Goal: Information Seeking & Learning: Learn about a topic

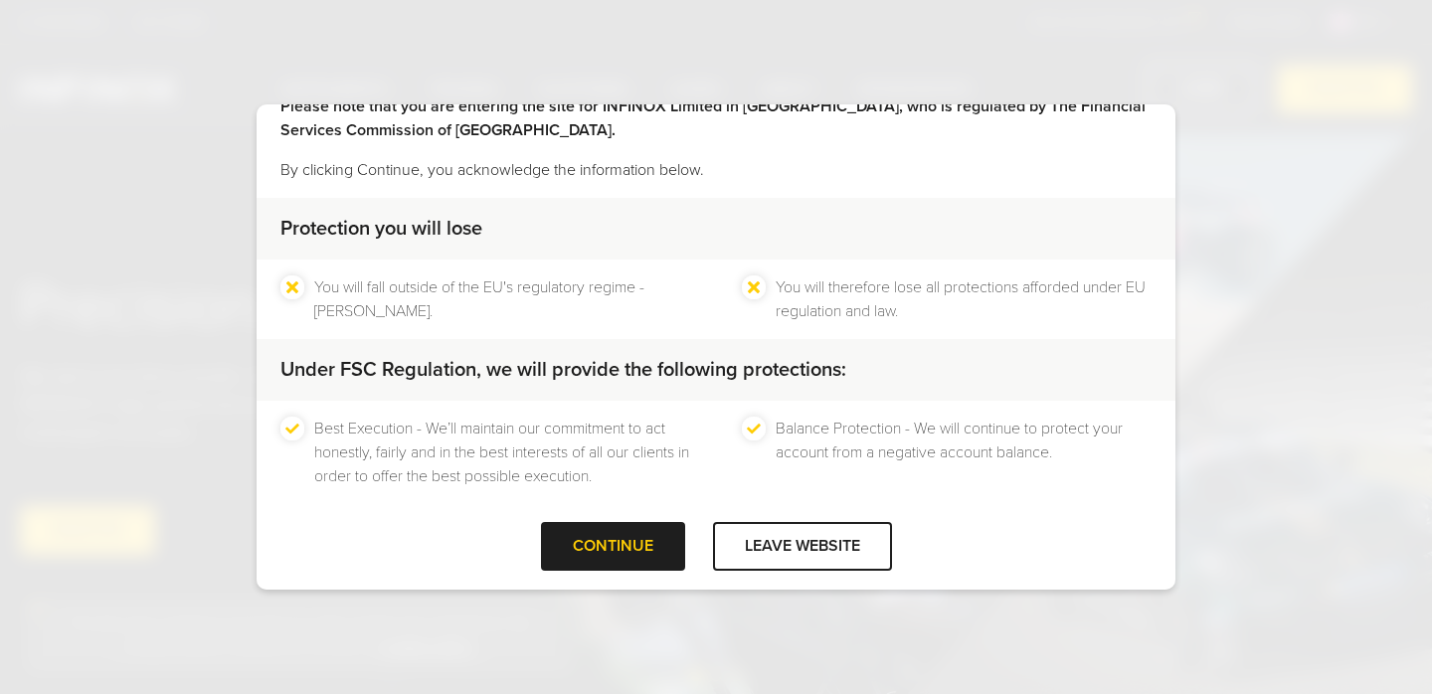
scroll to position [91, 0]
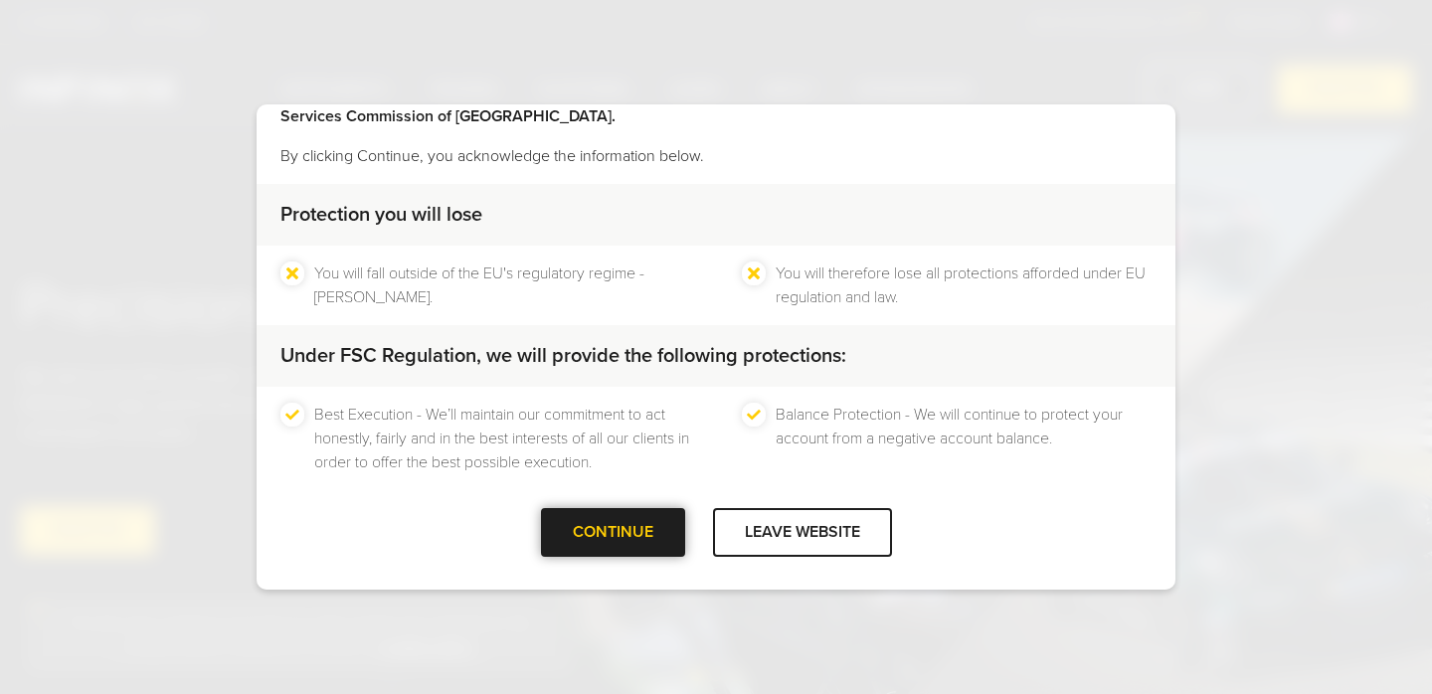
click at [613, 532] on div at bounding box center [613, 532] width 0 height 0
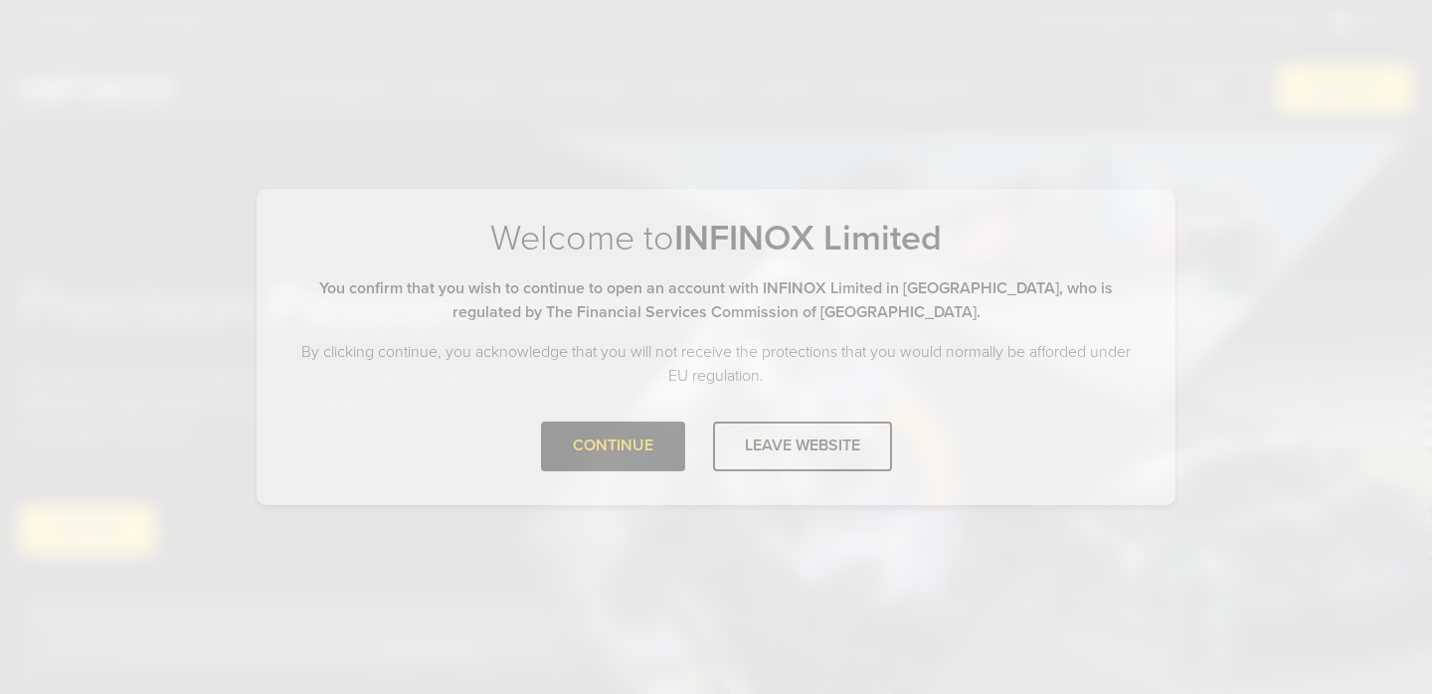
scroll to position [0, 0]
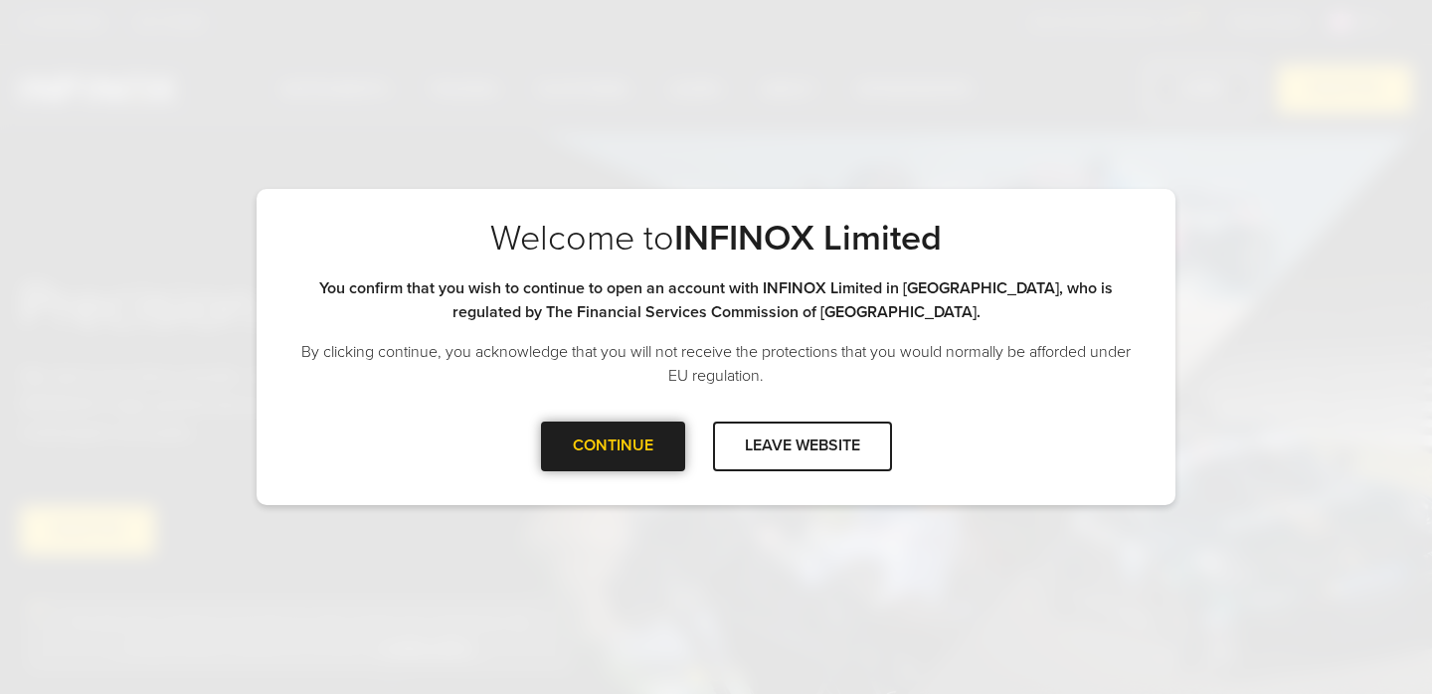
click at [613, 447] on div at bounding box center [613, 447] width 0 height 0
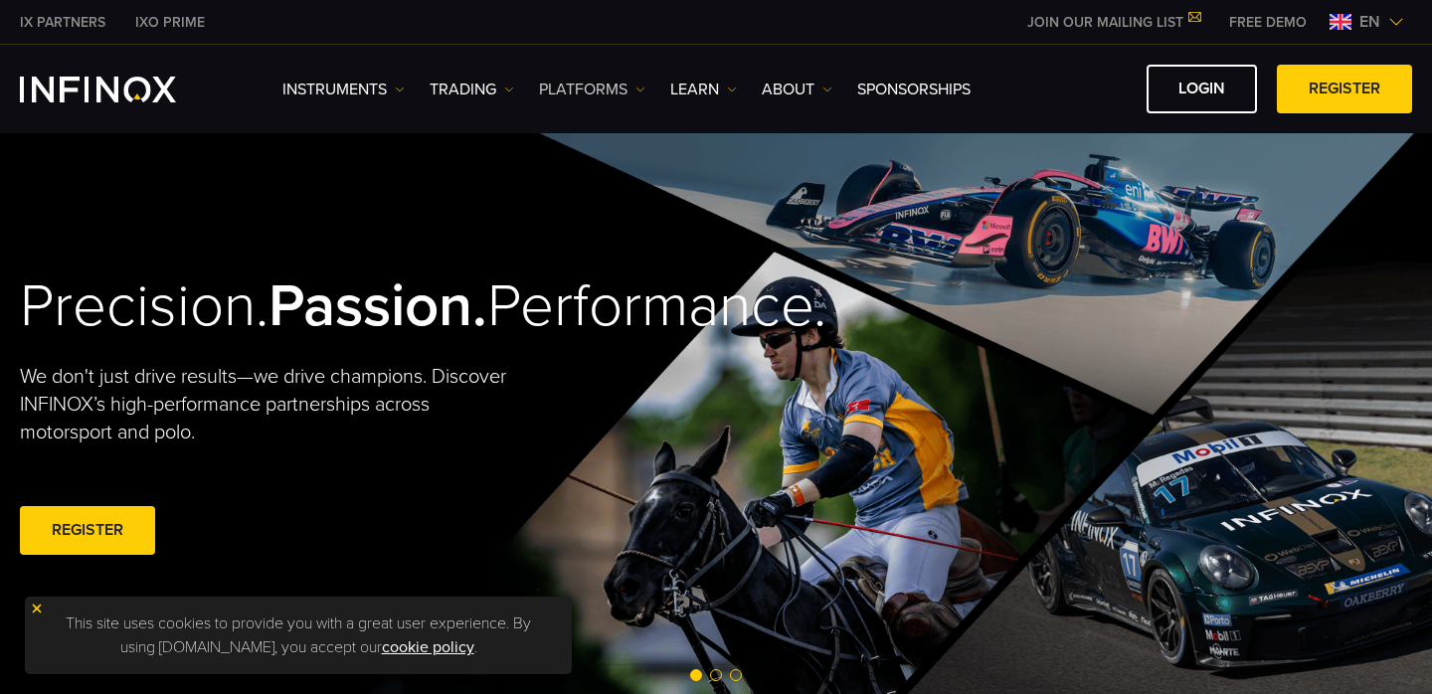
click at [572, 90] on link "PLATFORMS" at bounding box center [592, 90] width 106 height 24
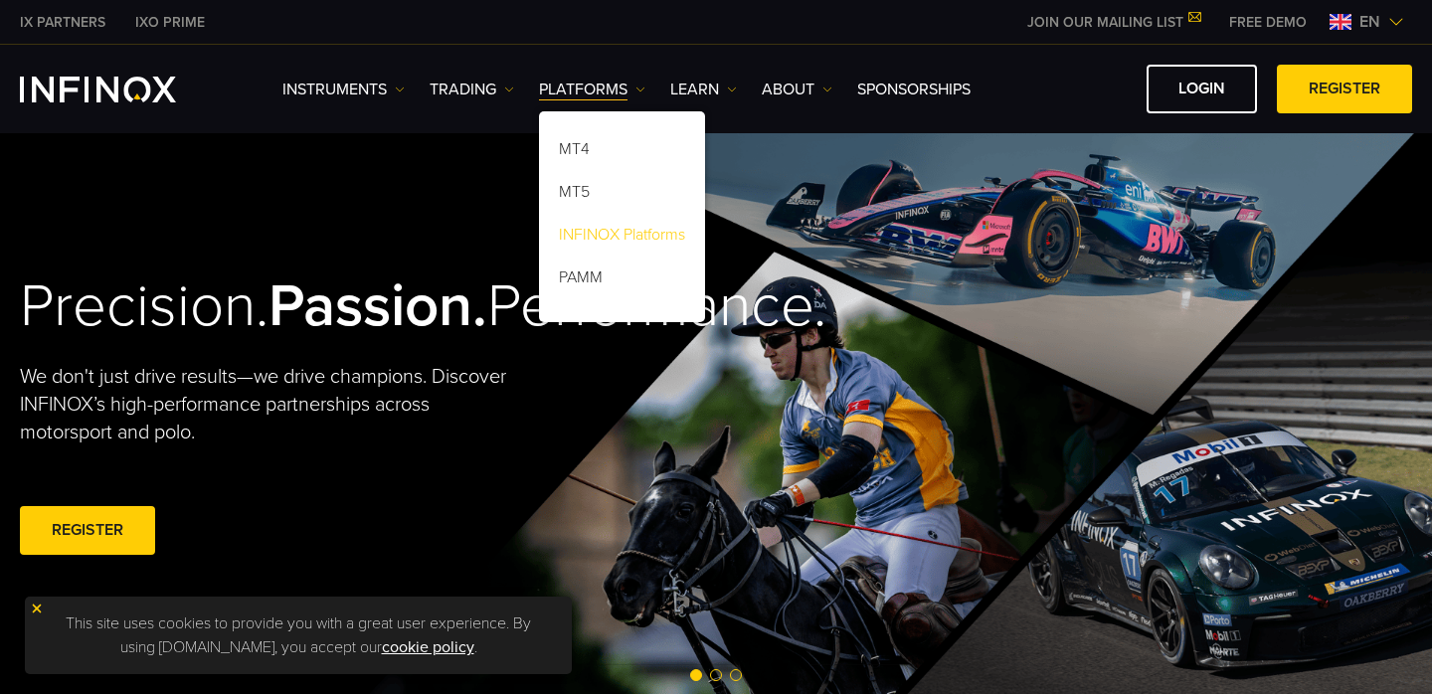
click at [597, 233] on link "INFINOX Platforms" at bounding box center [622, 238] width 166 height 43
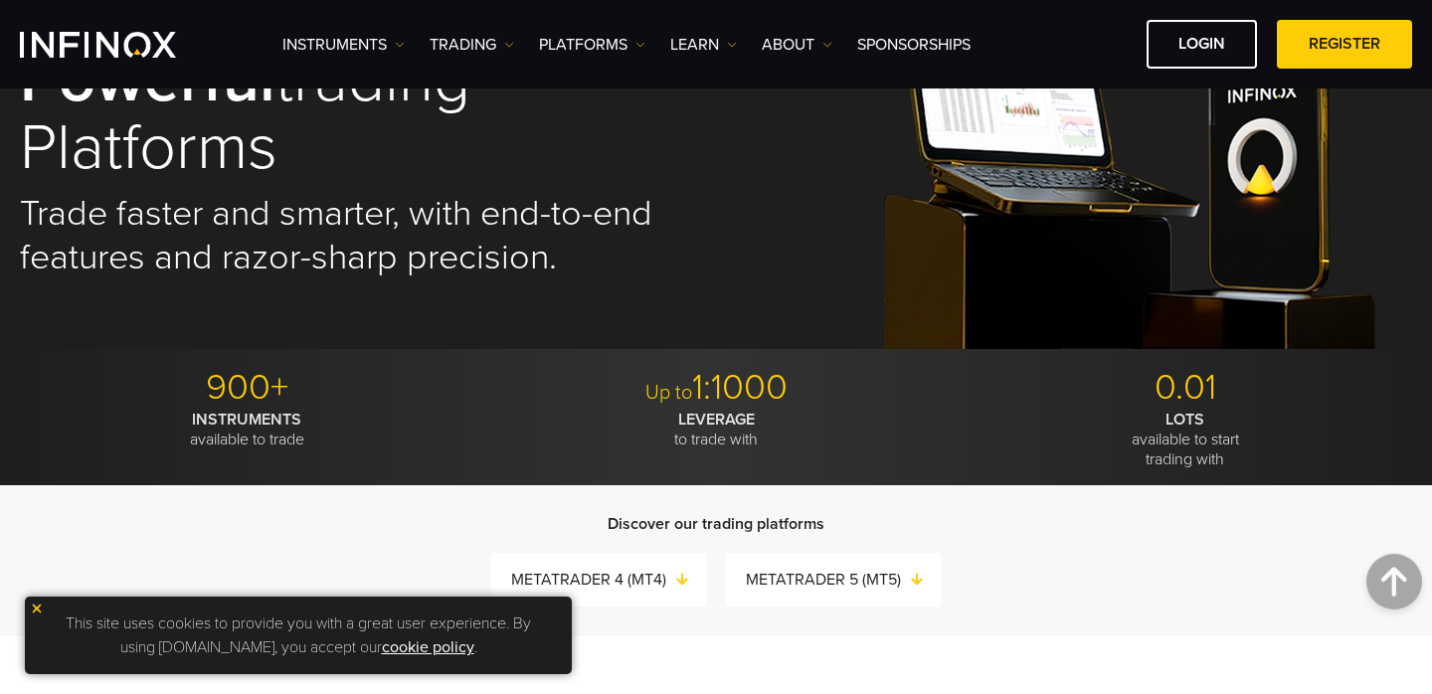
scroll to position [92, 0]
